Goal: Check status: Check status

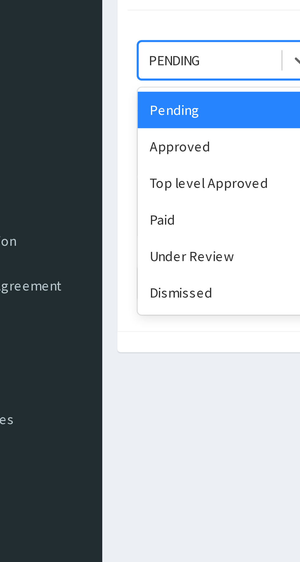
click at [99, 107] on div "Approved" at bounding box center [108, 105] width 55 height 11
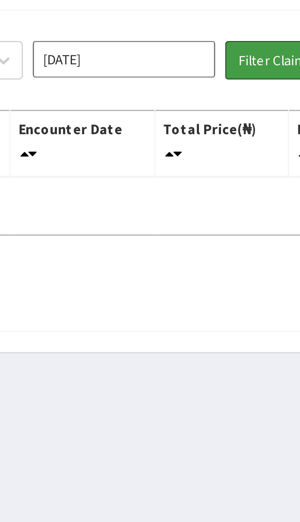
click at [209, 80] on button "Filter Claims" at bounding box center [213, 80] width 30 height 12
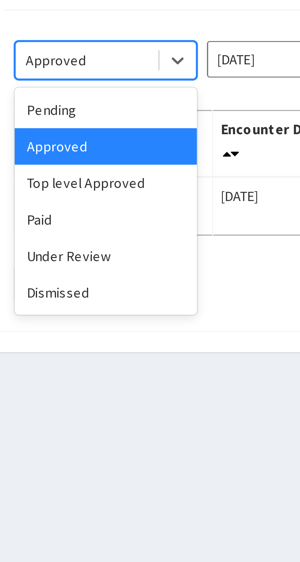
click at [111, 119] on div "Top level Approved" at bounding box center [108, 116] width 55 height 11
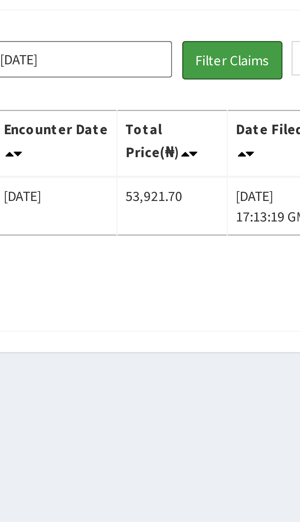
click at [217, 77] on button "Filter Claims" at bounding box center [213, 80] width 30 height 12
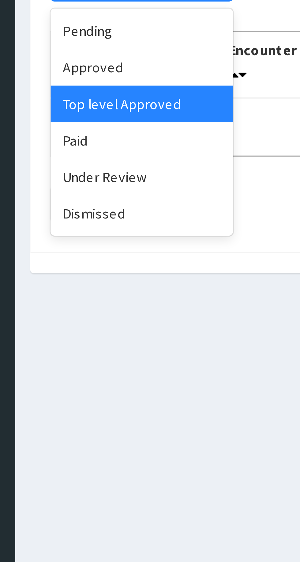
click at [104, 140] on div "Under Review" at bounding box center [108, 138] width 55 height 11
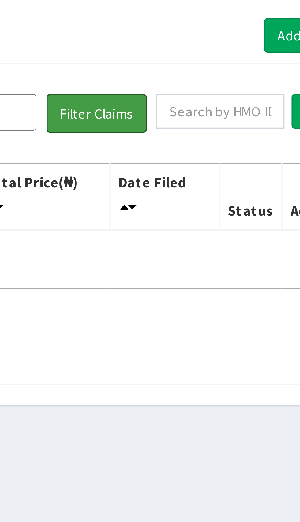
click at [212, 77] on button "Filter Claims" at bounding box center [213, 80] width 30 height 12
click at [213, 81] on button "Filter Claims" at bounding box center [213, 80] width 30 height 12
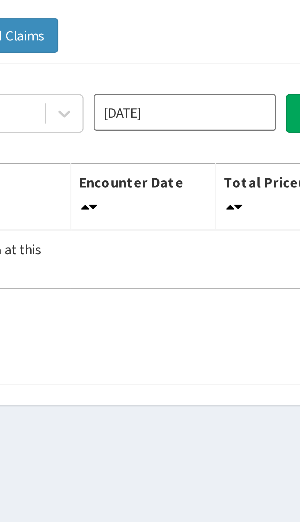
click at [162, 80] on input "[DATE]" at bounding box center [166, 79] width 55 height 11
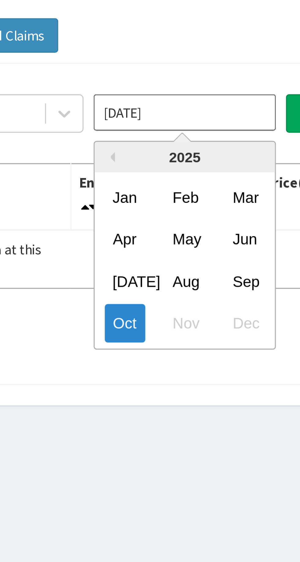
click at [187, 130] on div "Sep" at bounding box center [185, 129] width 12 height 11
type input "[DATE]"
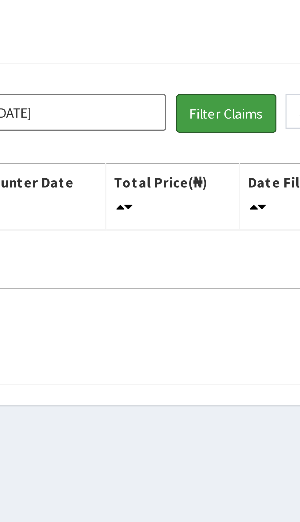
click at [213, 77] on button "Filter Claims" at bounding box center [213, 80] width 30 height 12
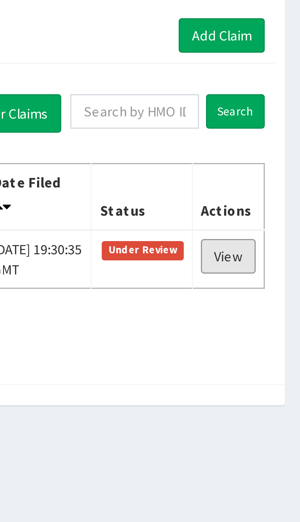
click at [279, 123] on link "View" at bounding box center [278, 123] width 17 height 10
